Goal: Find specific page/section: Find specific page/section

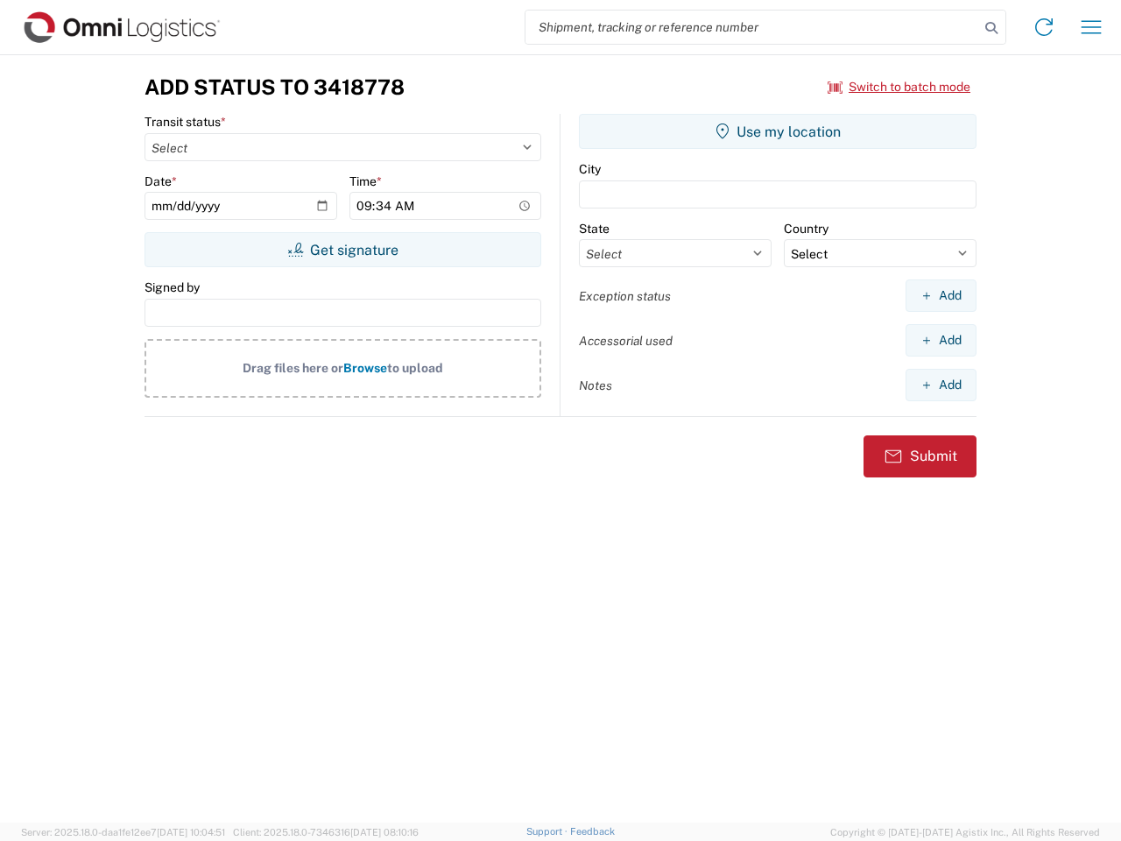
click at [752, 27] on input "search" at bounding box center [752, 27] width 454 height 33
click at [991, 28] on icon at bounding box center [991, 28] width 25 height 25
click at [1044, 27] on icon at bounding box center [1044, 27] width 28 height 28
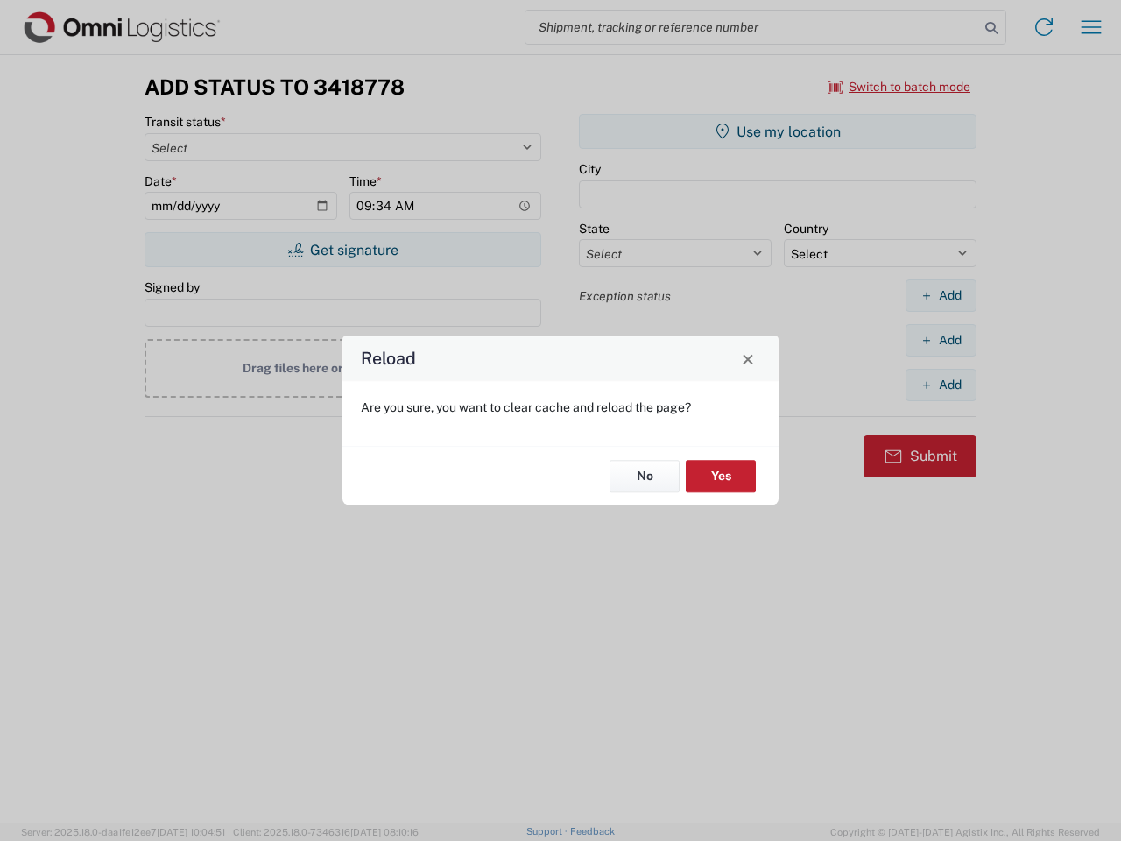
click at [899, 87] on div "Reload Are you sure, you want to clear cache and reload the page? No Yes" at bounding box center [560, 420] width 1121 height 841
click at [342, 250] on div "Reload Are you sure, you want to clear cache and reload the page? No Yes" at bounding box center [560, 420] width 1121 height 841
click at [778, 131] on div "Reload Are you sure, you want to clear cache and reload the page? No Yes" at bounding box center [560, 420] width 1121 height 841
click at [940, 295] on div "Reload Are you sure, you want to clear cache and reload the page? No Yes" at bounding box center [560, 420] width 1121 height 841
click at [940, 340] on div "Reload Are you sure, you want to clear cache and reload the page? No Yes" at bounding box center [560, 420] width 1121 height 841
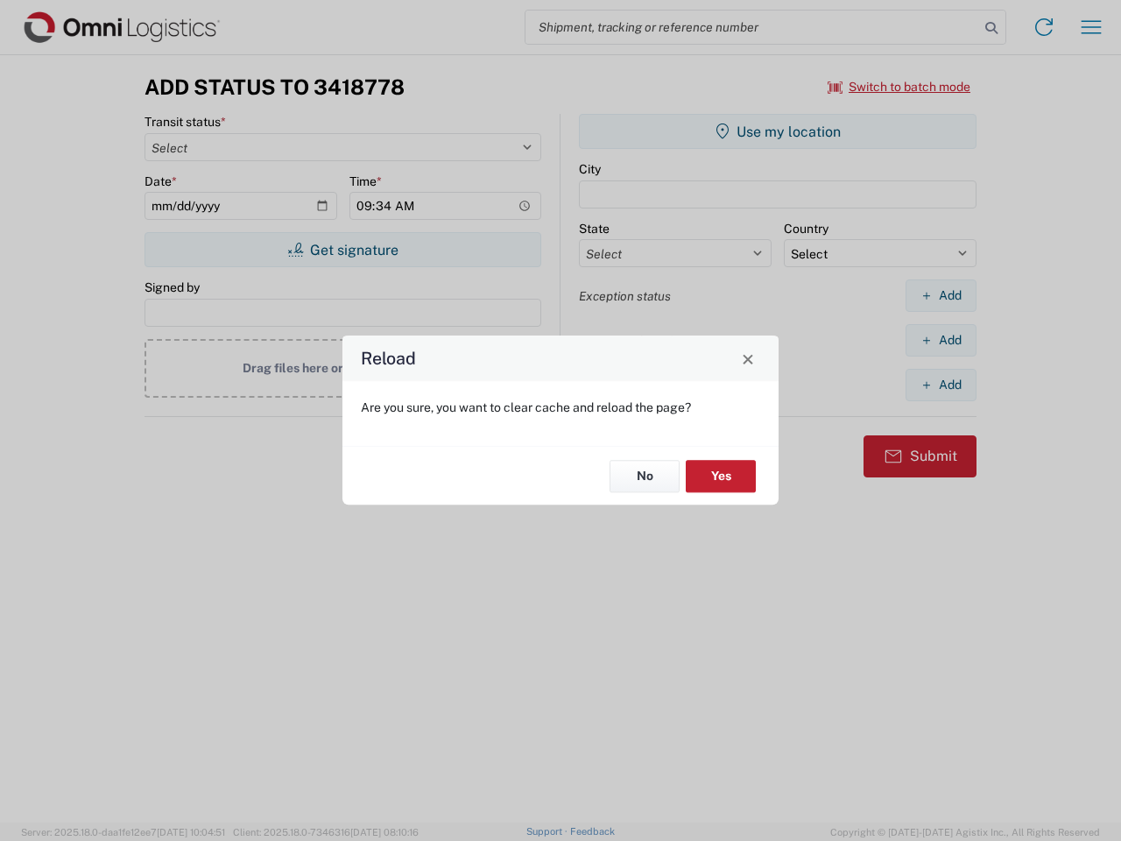
click at [940, 384] on div "Reload Are you sure, you want to clear cache and reload the page? No Yes" at bounding box center [560, 420] width 1121 height 841
